Goal: Feedback & Contribution: Leave review/rating

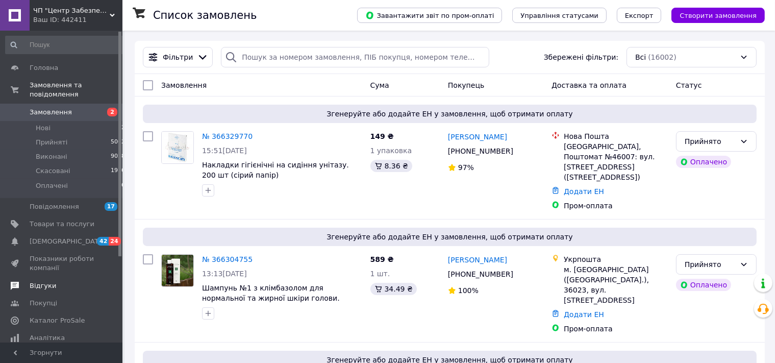
click at [44, 281] on span "Відгуки" at bounding box center [43, 285] width 27 height 9
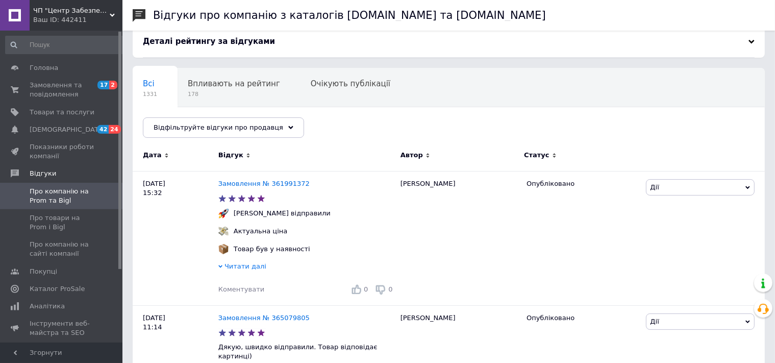
scroll to position [43, 0]
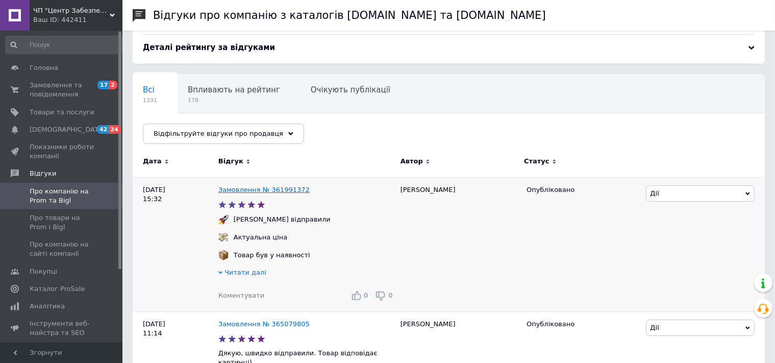
click at [281, 189] on link "Замовлення № 361991372" at bounding box center [263, 190] width 91 height 8
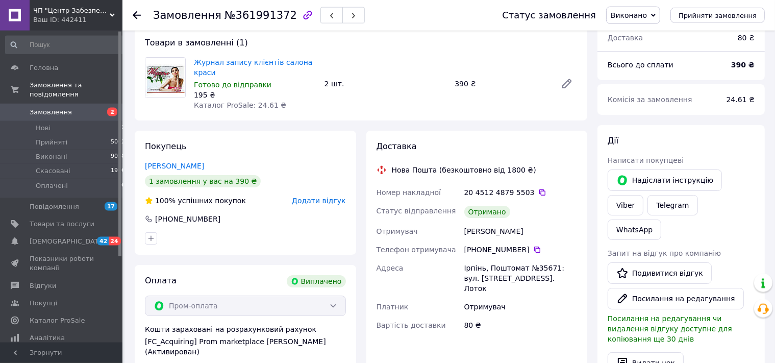
scroll to position [70, 0]
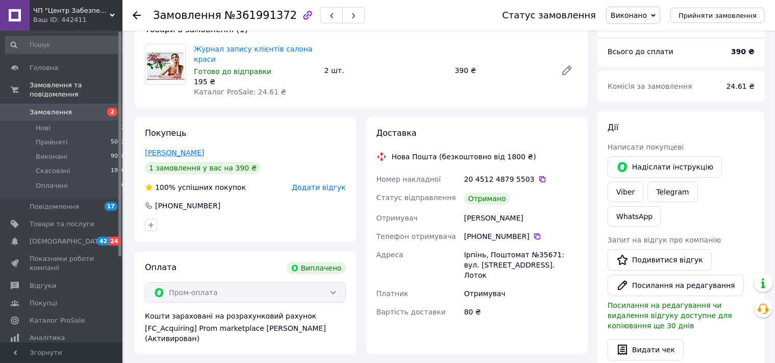
click at [188, 149] on link "[PERSON_NAME]" at bounding box center [174, 153] width 59 height 8
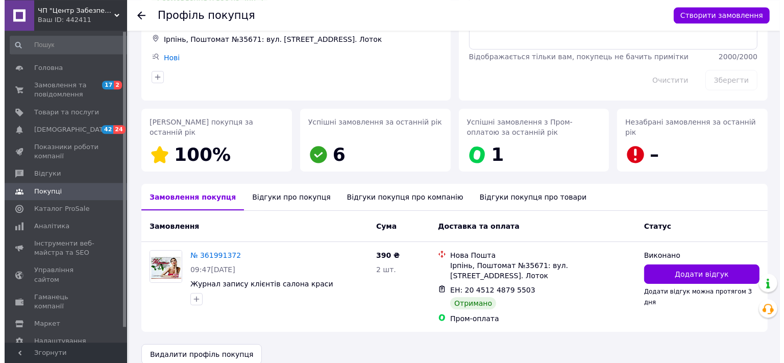
scroll to position [91, 0]
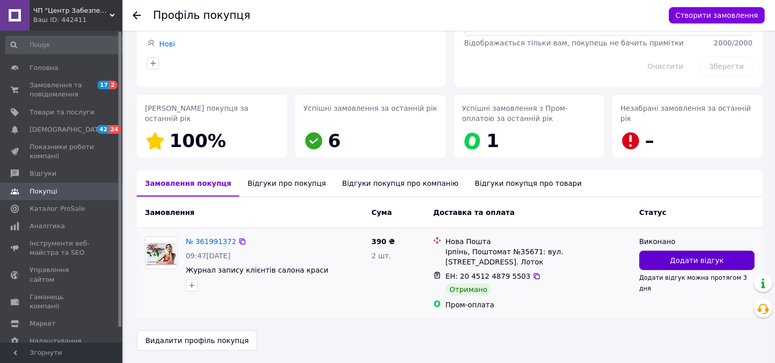
click at [713, 264] on span "Додати відгук" at bounding box center [697, 260] width 54 height 10
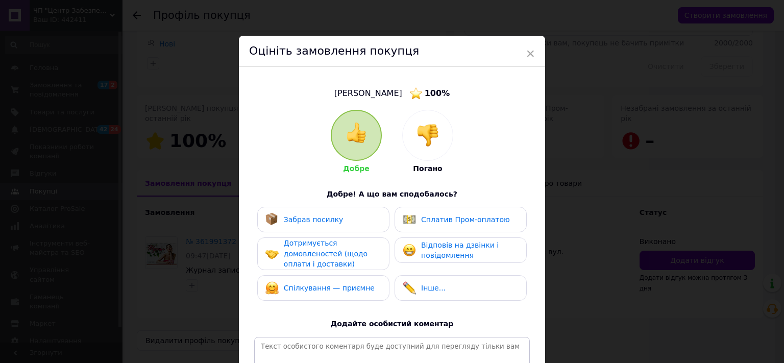
click at [489, 218] on span "Сплатив Пром-оплатою" at bounding box center [465, 219] width 89 height 8
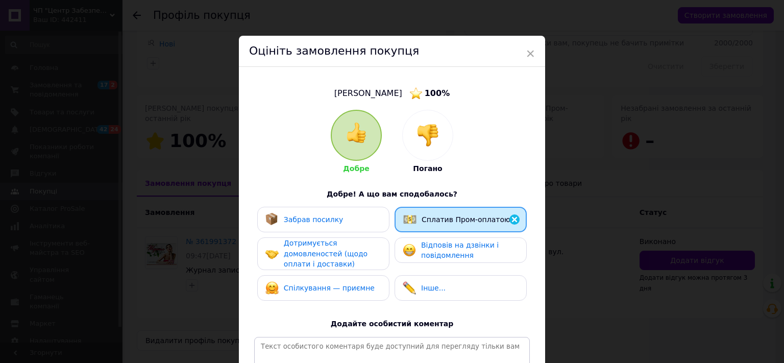
click at [466, 246] on span "Відповів на дзвінки і повідомлення" at bounding box center [460, 250] width 78 height 19
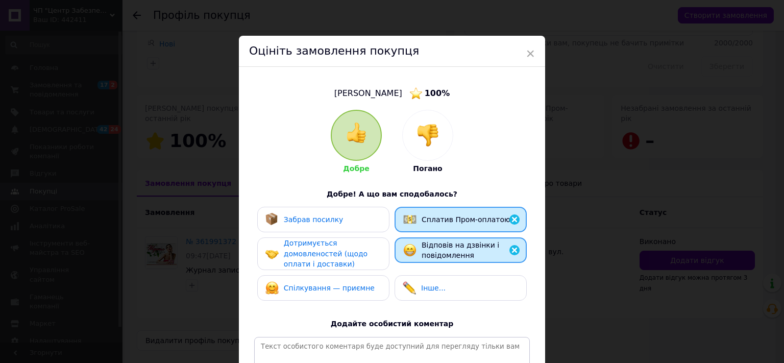
click at [354, 229] on div "Забрав посилку" at bounding box center [323, 220] width 132 height 26
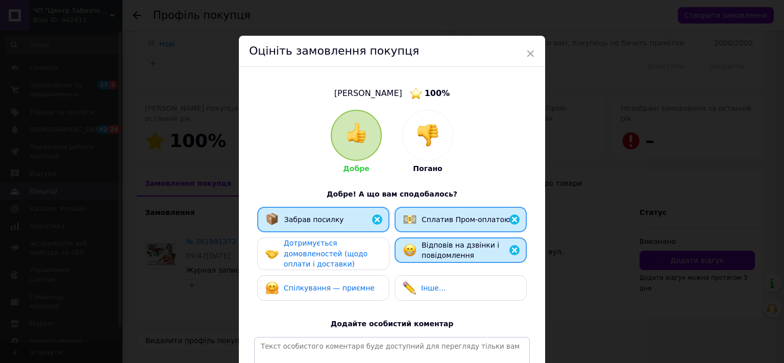
click at [353, 252] on div "Дотримується домовленостей (щодо оплати і доставки)" at bounding box center [332, 254] width 97 height 32
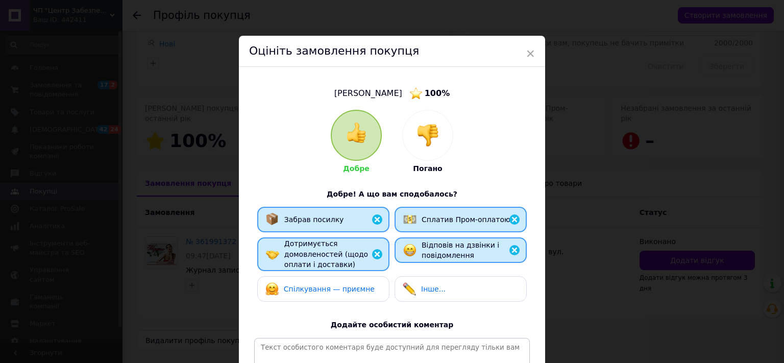
click at [347, 285] on span "Спілкування — приємне" at bounding box center [329, 289] width 91 height 8
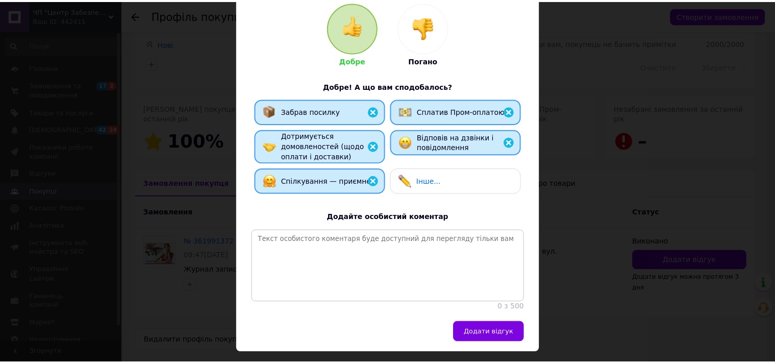
scroll to position [113, 0]
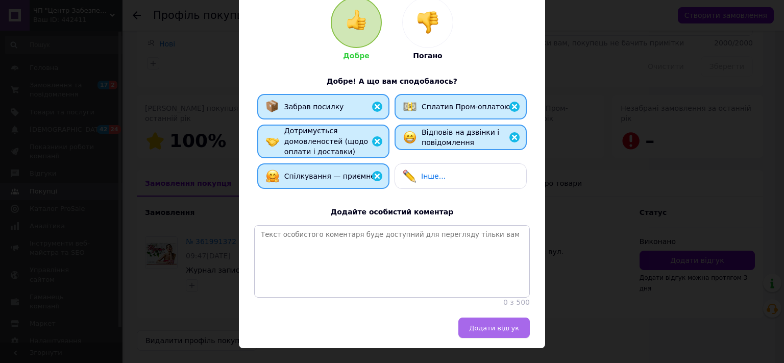
click at [489, 332] on span "Додати відгук" at bounding box center [494, 328] width 50 height 8
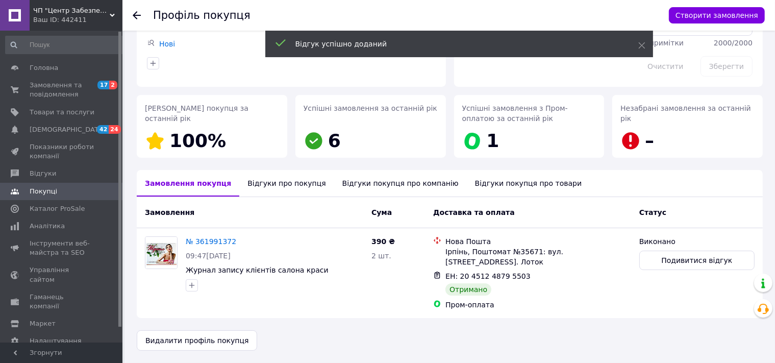
click at [134, 13] on icon at bounding box center [137, 15] width 8 height 8
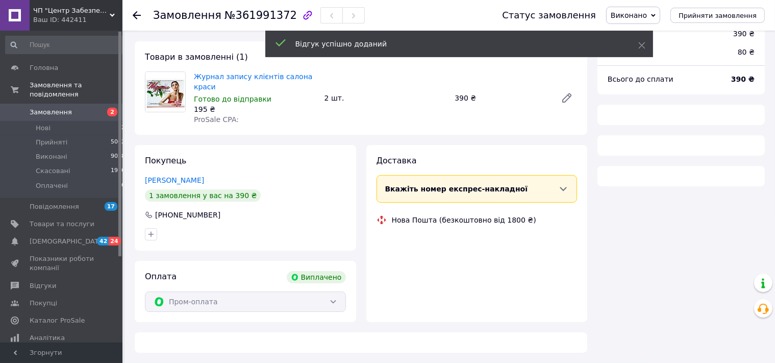
scroll to position [33, 0]
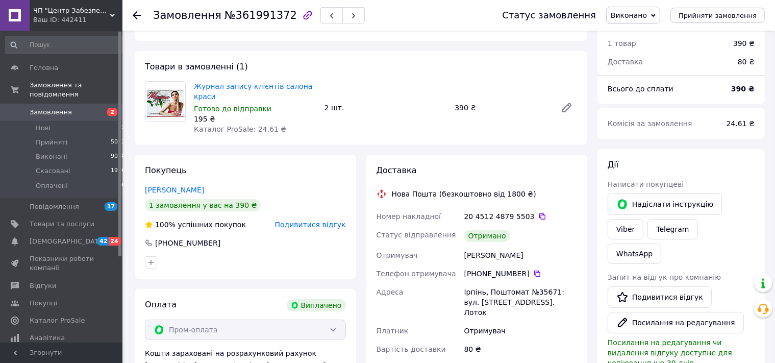
click at [134, 13] on icon at bounding box center [137, 15] width 8 height 8
